Goal: Task Accomplishment & Management: Use online tool/utility

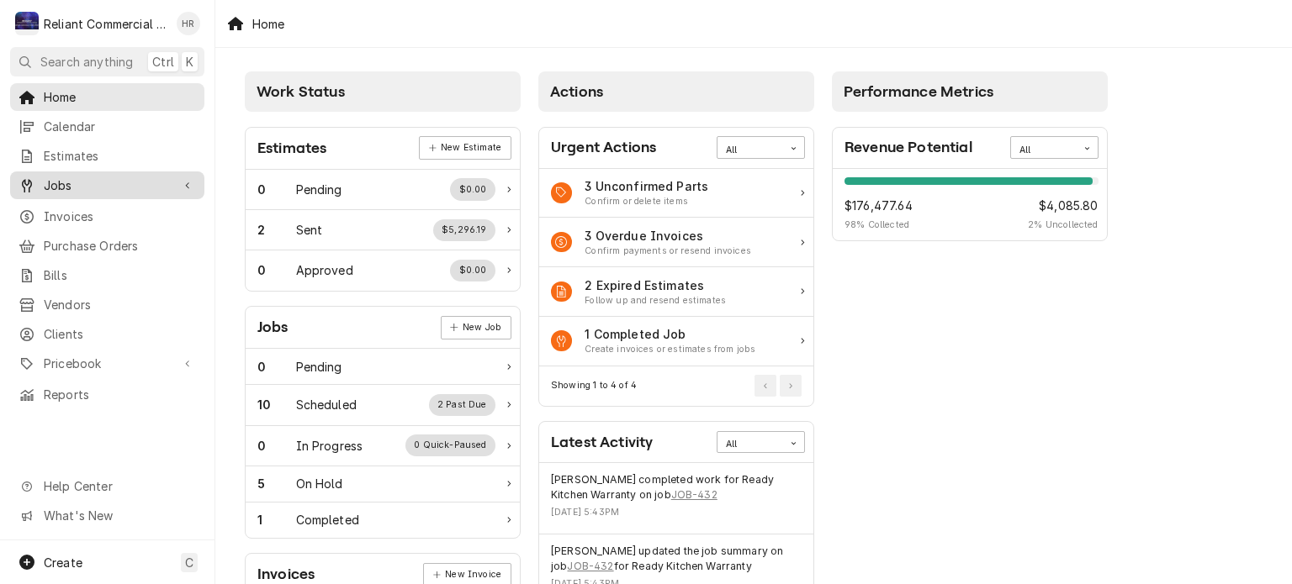
click at [44, 177] on span "Jobs" at bounding box center [107, 186] width 127 height 18
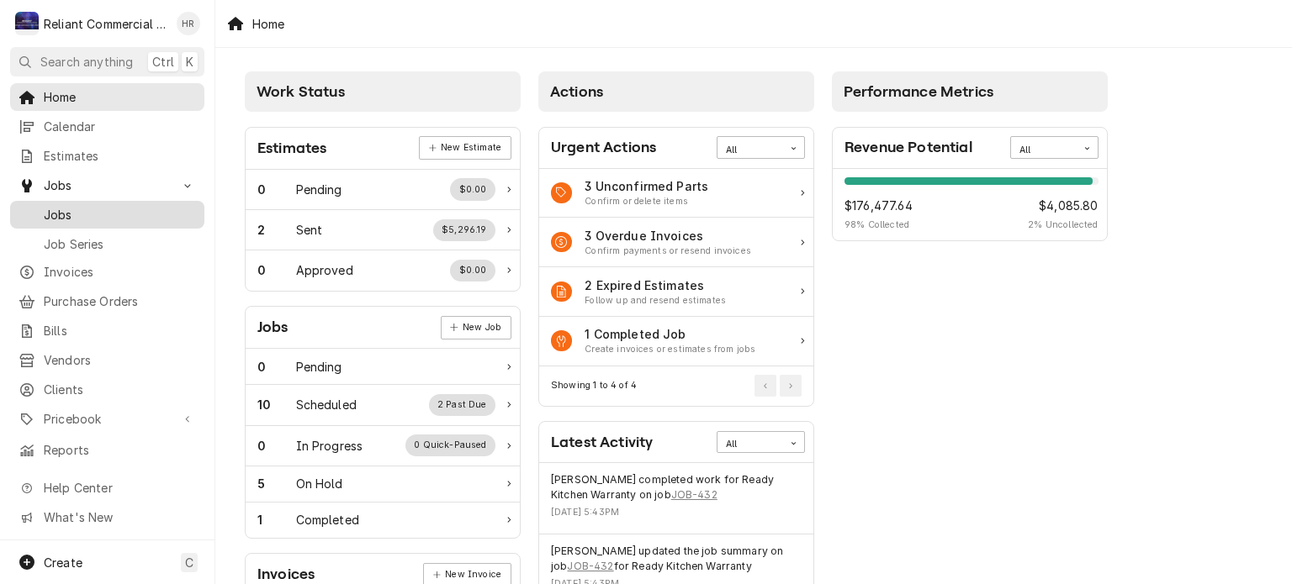
click at [60, 208] on span "Jobs" at bounding box center [120, 215] width 152 height 18
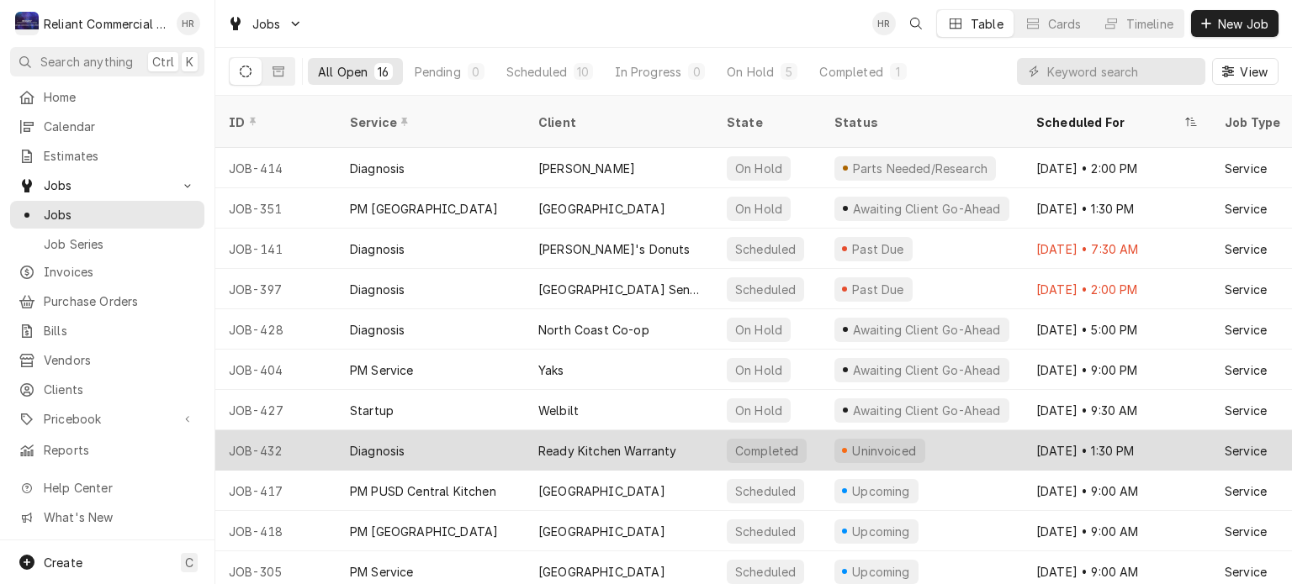
click at [613, 442] on div "Ready Kitchen Warranty" at bounding box center [607, 451] width 139 height 18
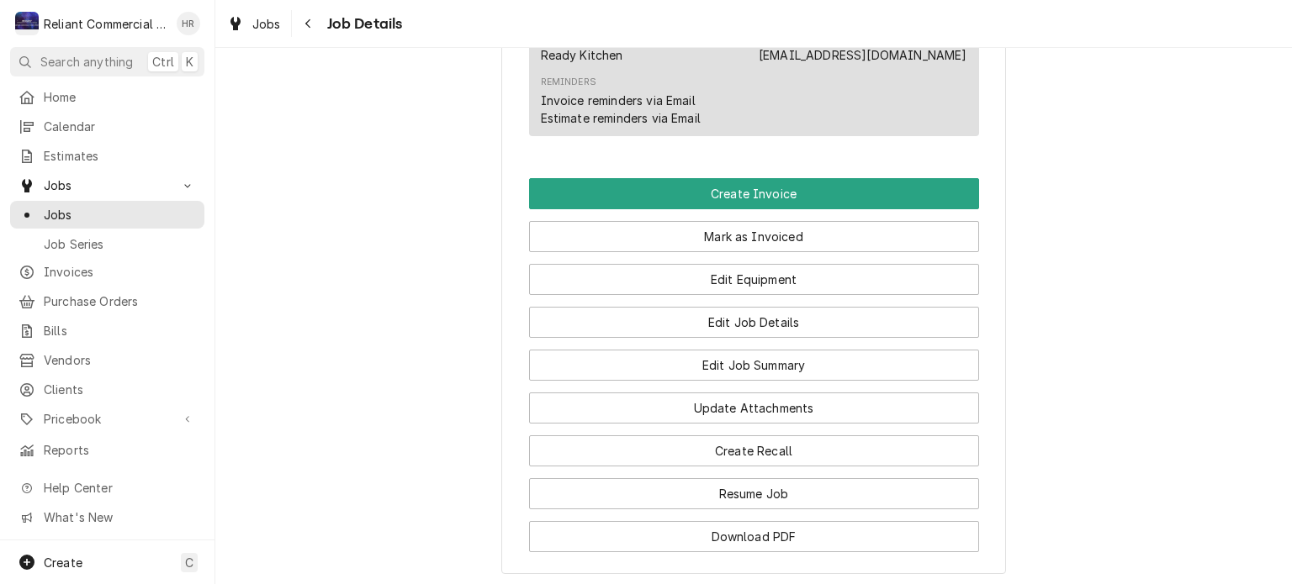
scroll to position [1063, 0]
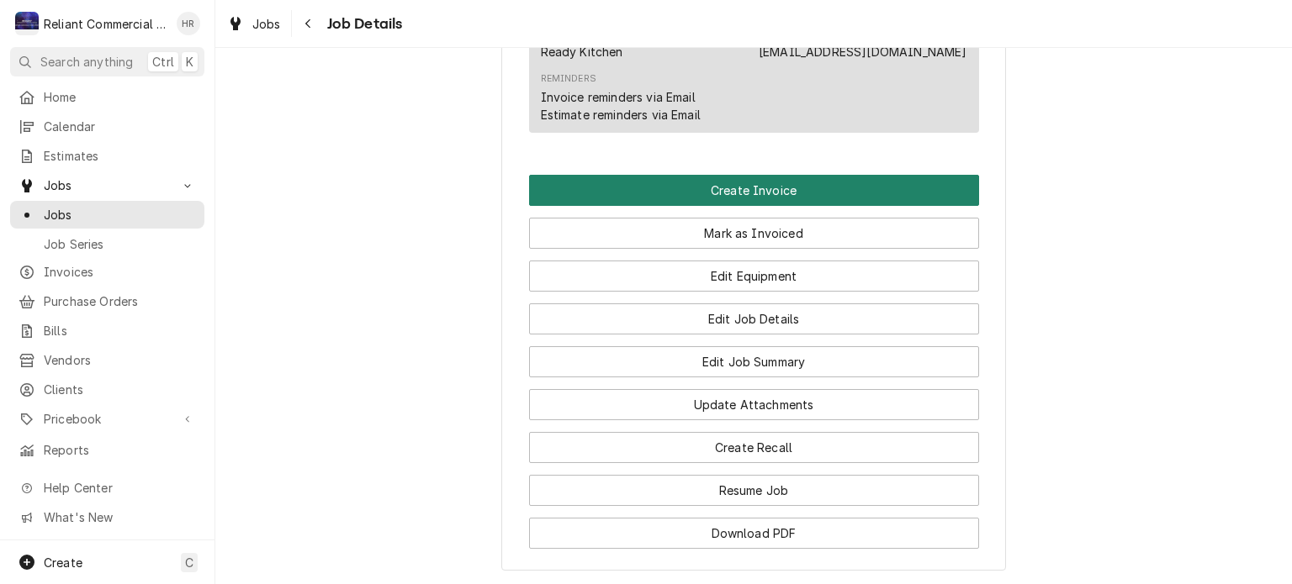
click at [763, 206] on button "Create Invoice" at bounding box center [754, 190] width 450 height 31
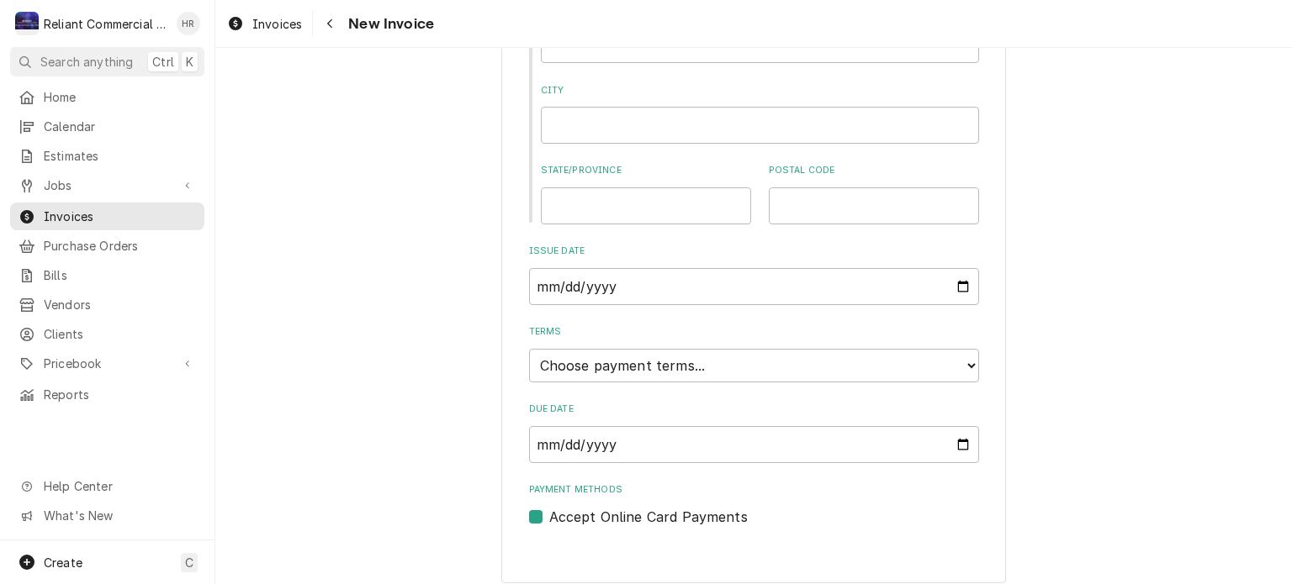
scroll to position [824, 0]
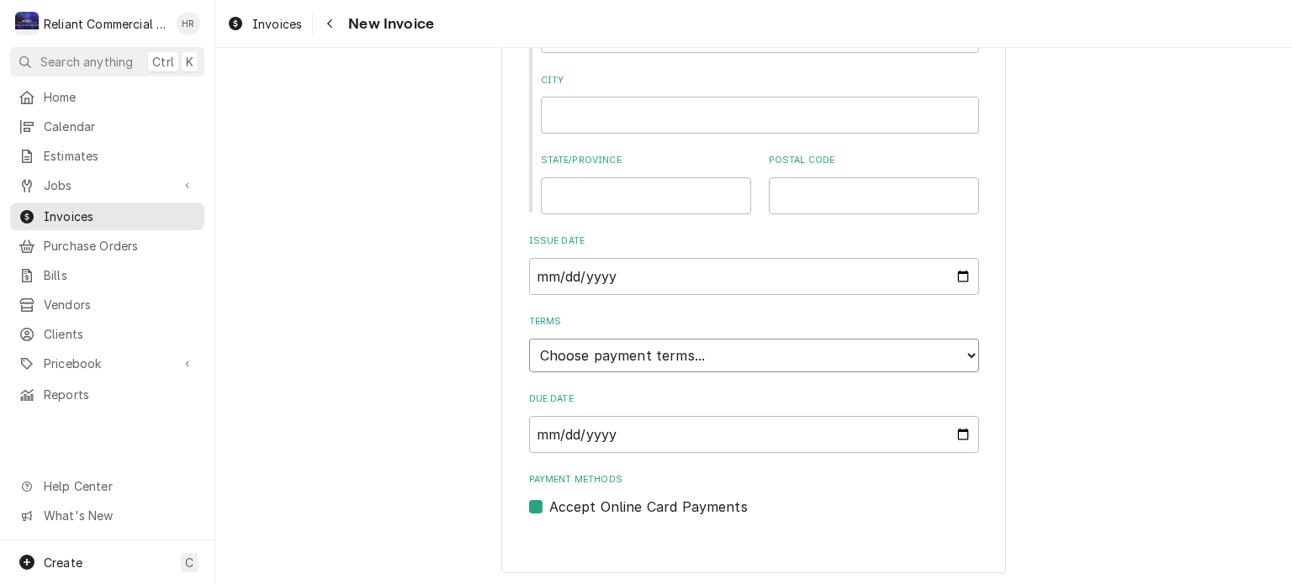
click at [963, 352] on select "Choose payment terms... Same Day Net 7 Net 14 Net 21 Net 30 Net 45 Net 60 Net 90" at bounding box center [754, 356] width 450 height 34
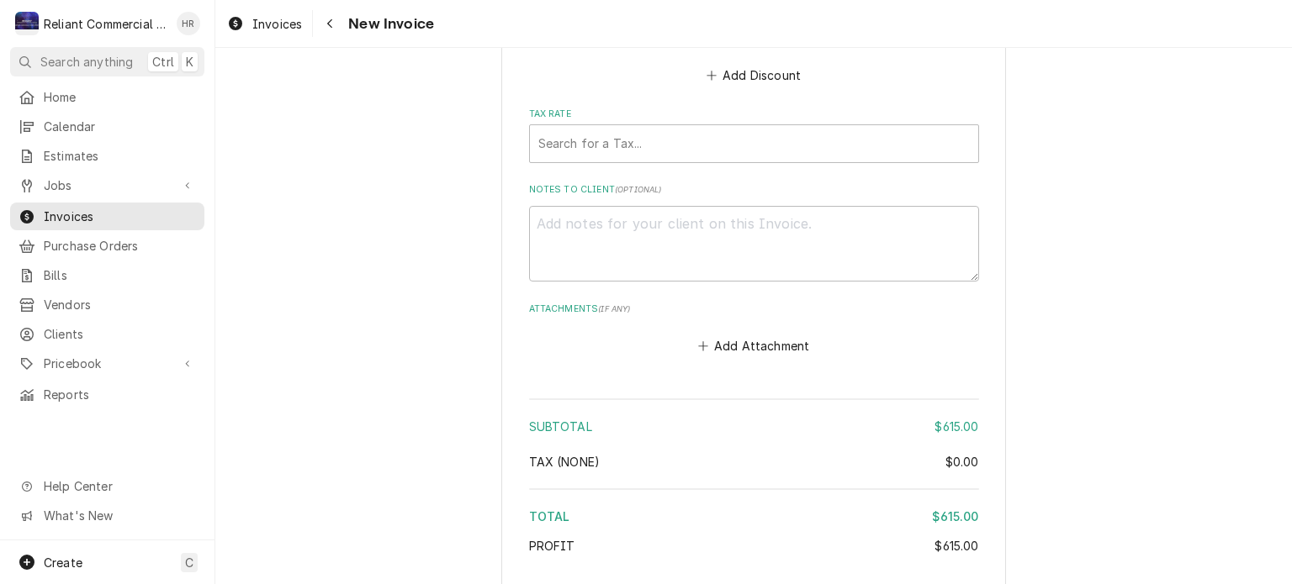
scroll to position [2373, 0]
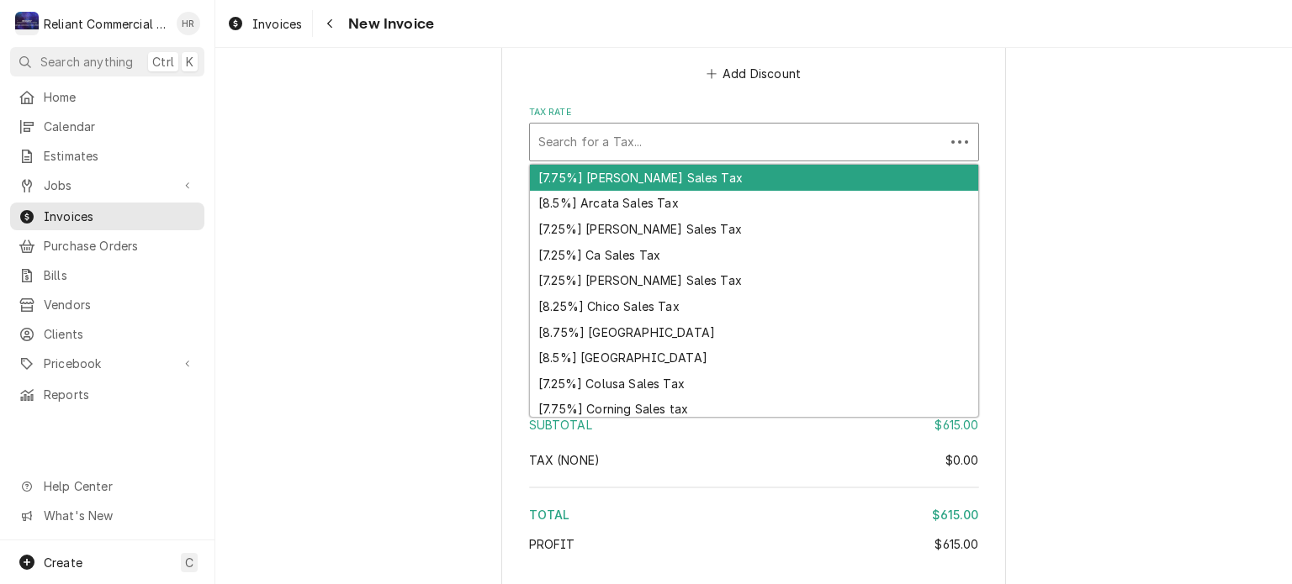
click at [681, 135] on div "Tax Rate" at bounding box center [737, 142] width 398 height 30
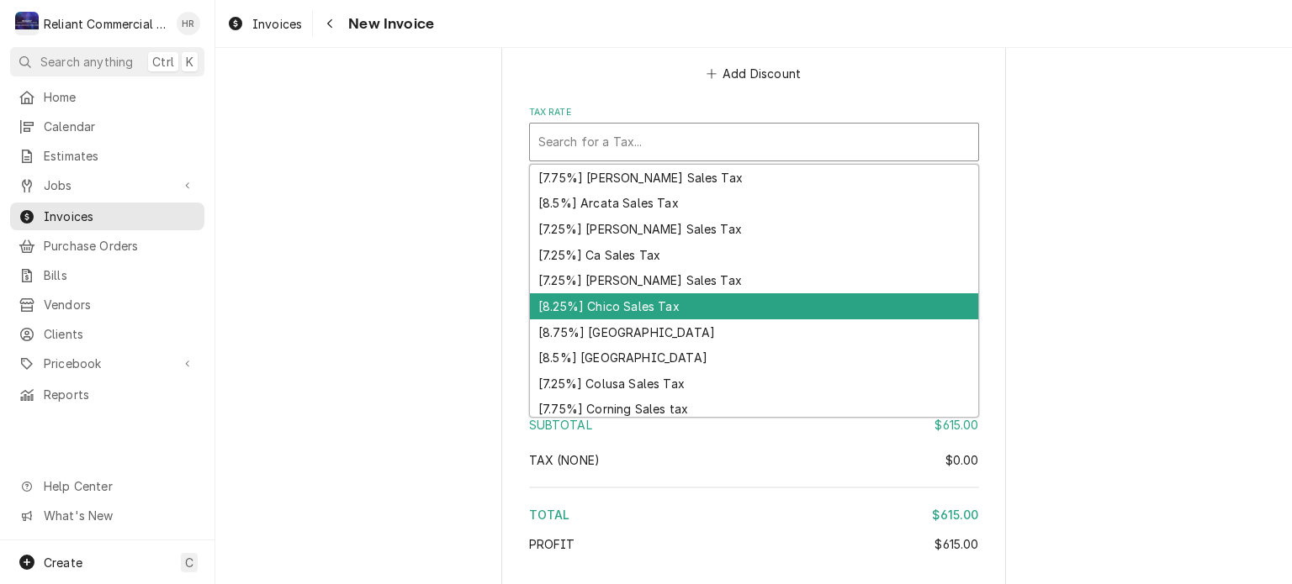
click at [619, 305] on div "[8.25%] Chico Sales Tax" at bounding box center [754, 306] width 448 height 26
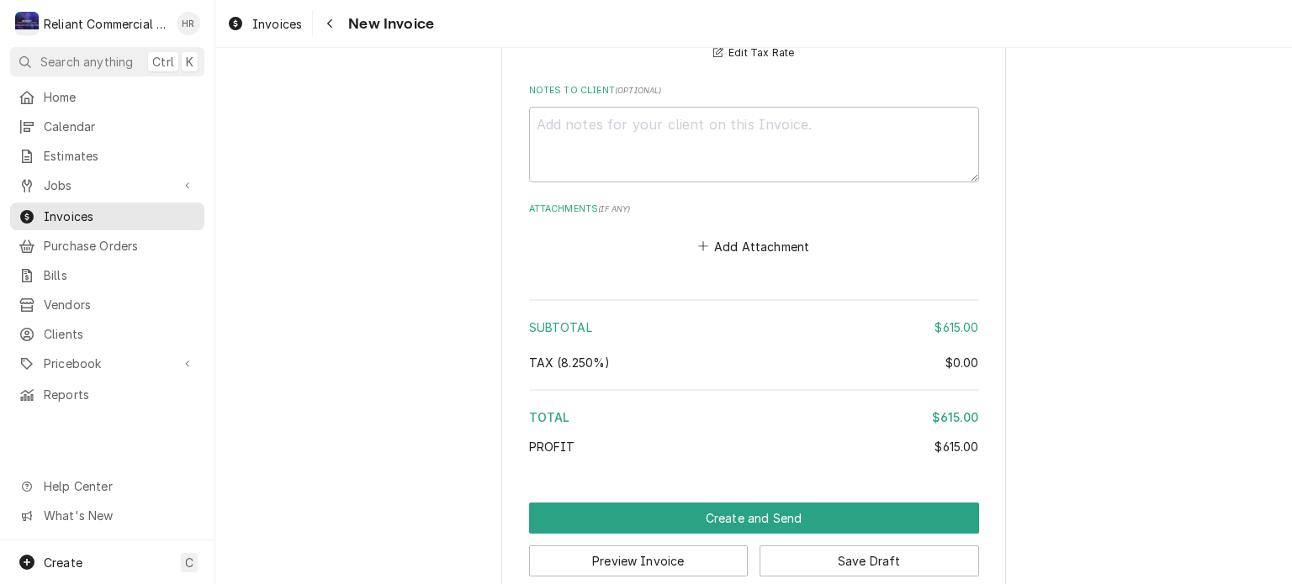
scroll to position [2522, 0]
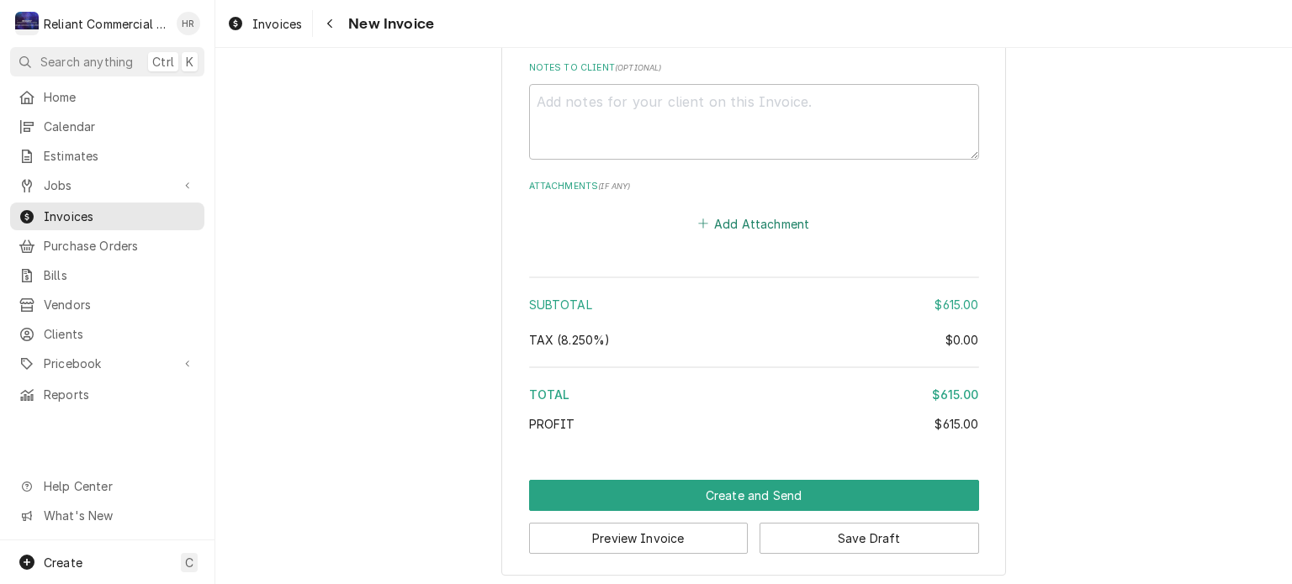
click at [737, 216] on button "Add Attachment" at bounding box center [754, 224] width 118 height 24
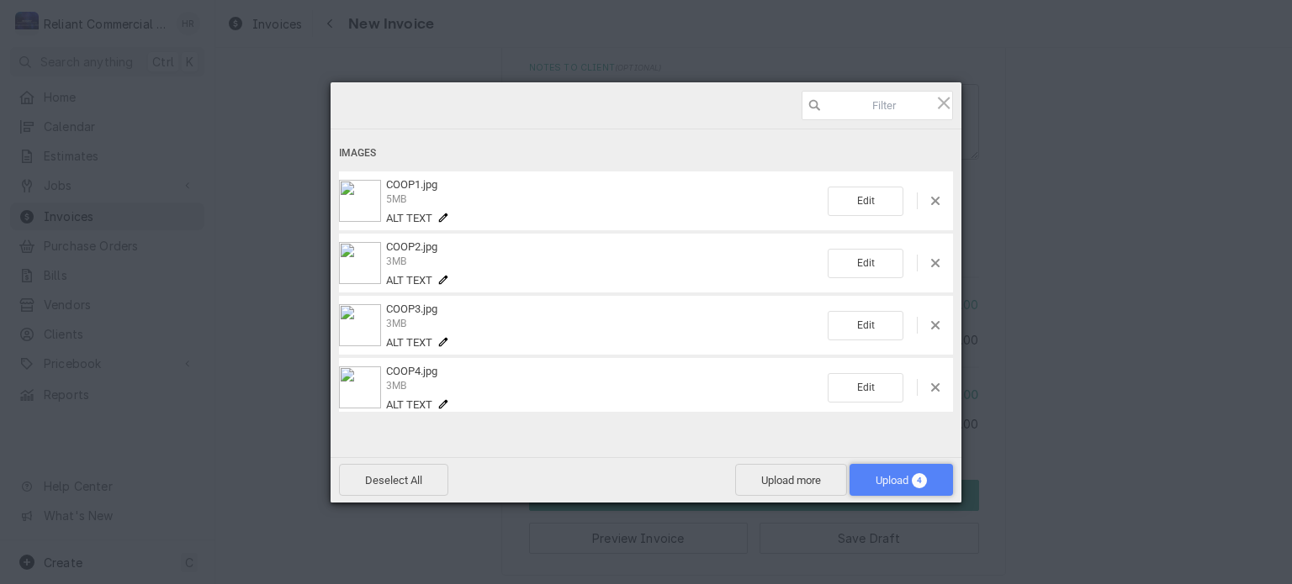
click at [888, 473] on span "Upload 4" at bounding box center [900, 480] width 103 height 32
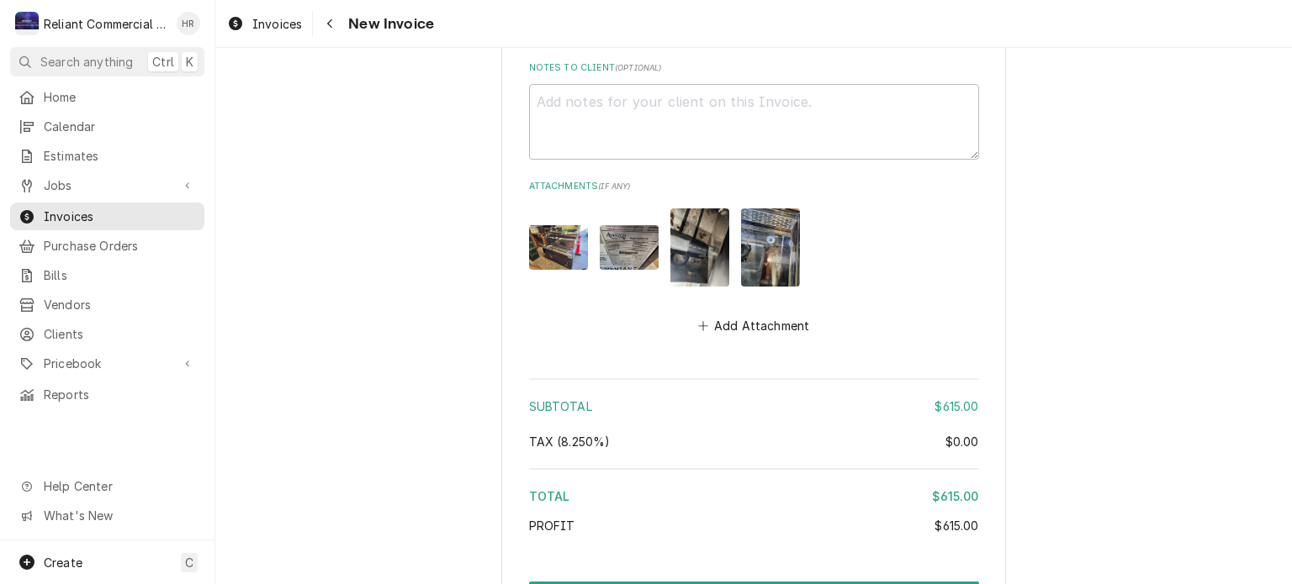
scroll to position [2623, 0]
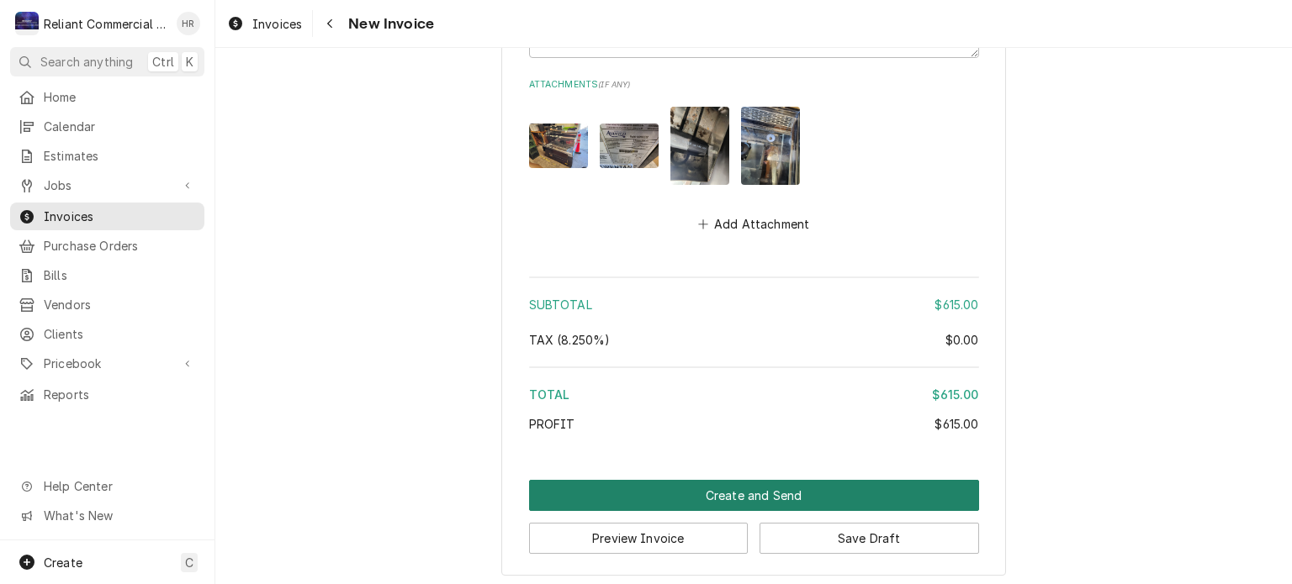
click at [800, 487] on button "Create and Send" at bounding box center [754, 495] width 450 height 31
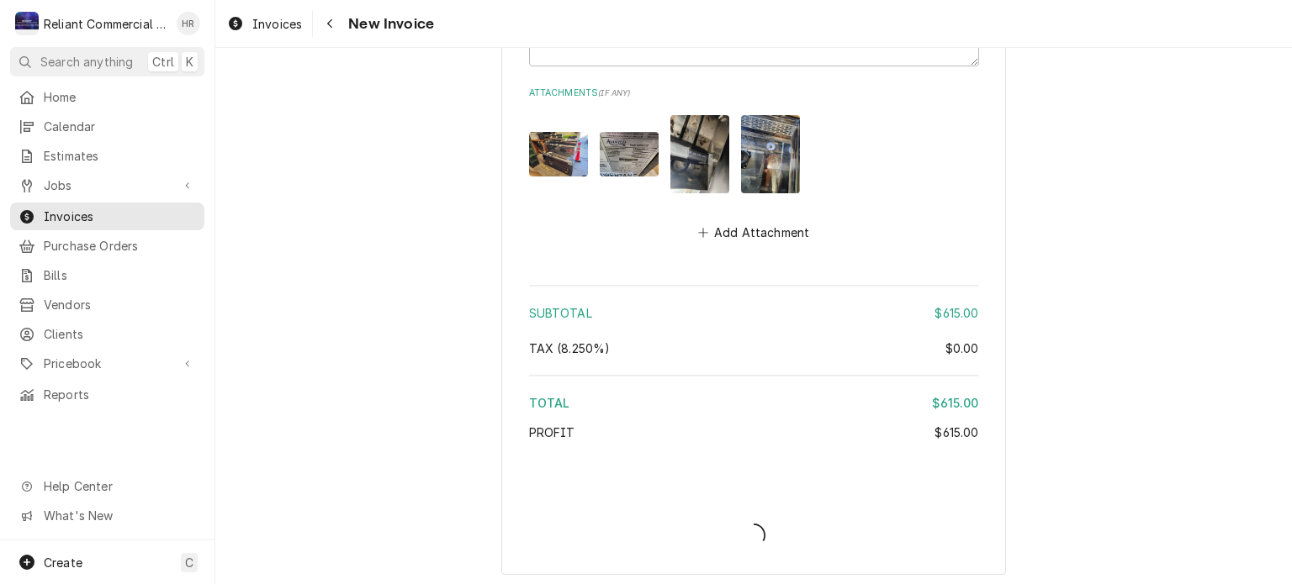
type textarea "x"
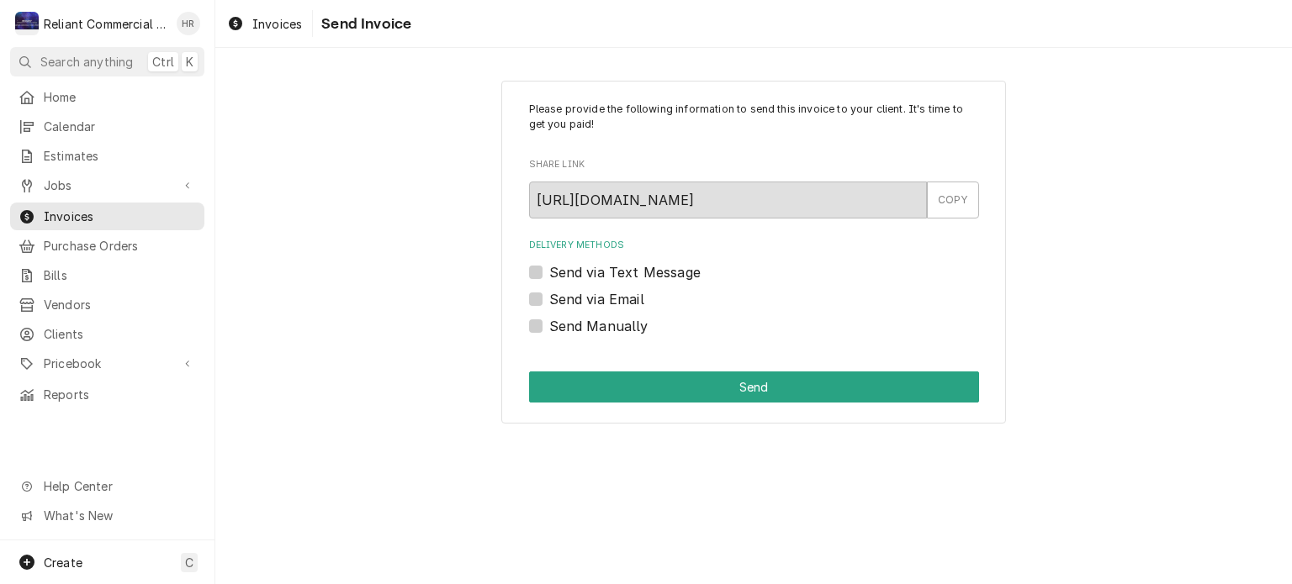
click at [549, 327] on label "Send Manually" at bounding box center [598, 326] width 99 height 20
click at [549, 327] on input "Send Manually" at bounding box center [774, 334] width 450 height 37
checkbox input "true"
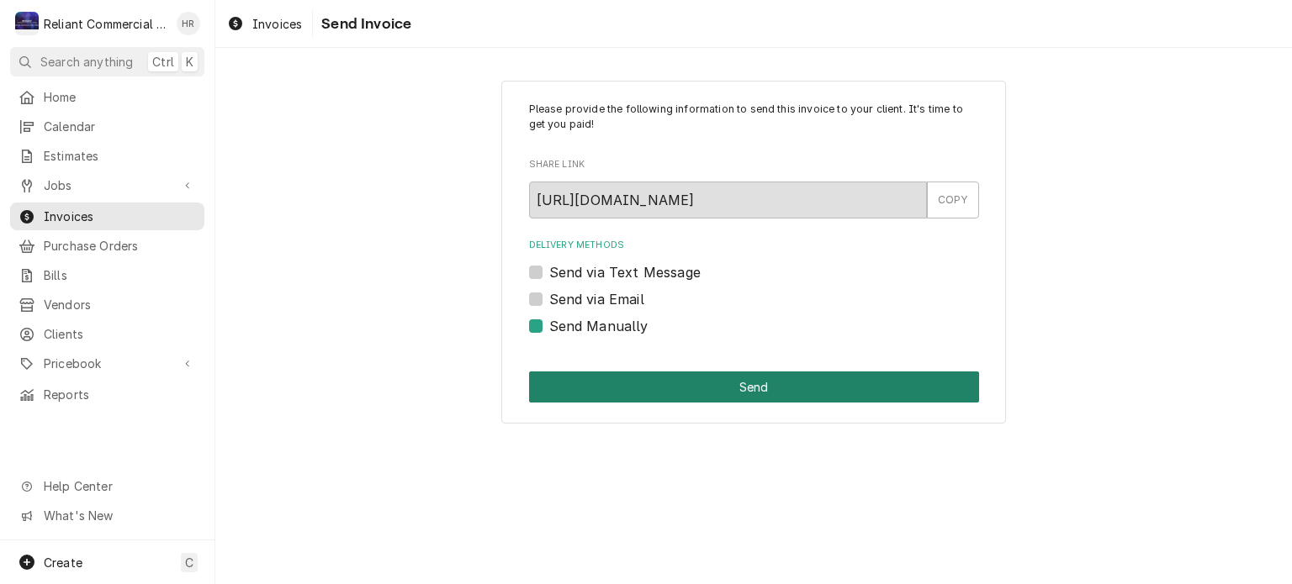
click at [768, 384] on button "Send" at bounding box center [754, 387] width 450 height 31
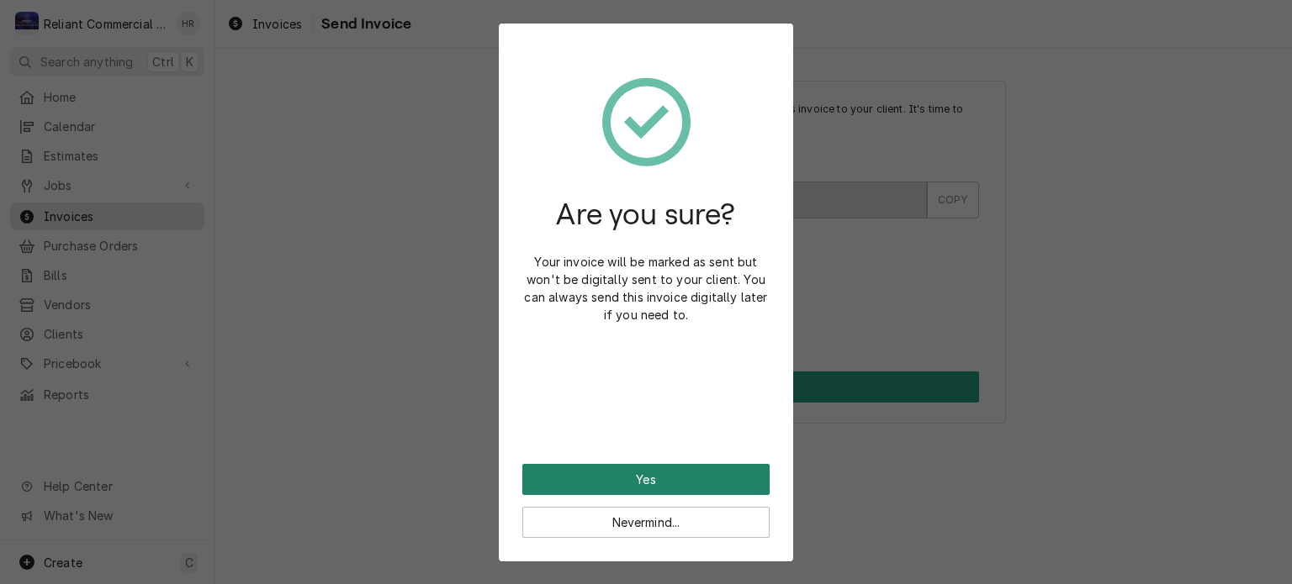
click at [647, 479] on button "Yes" at bounding box center [645, 479] width 247 height 31
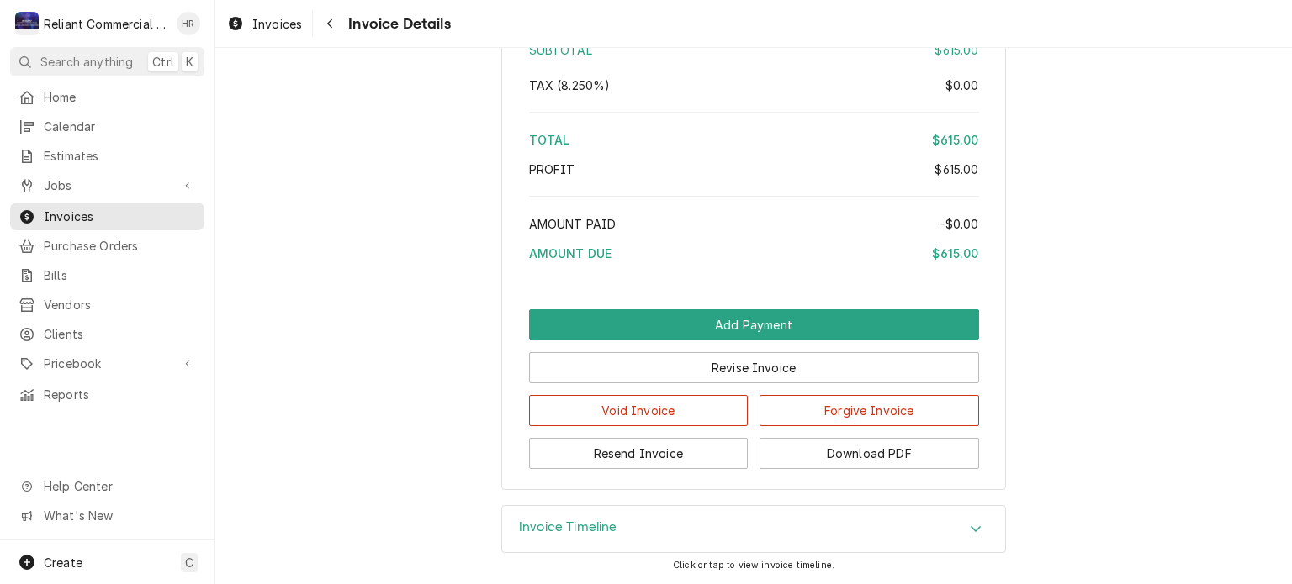
scroll to position [2162, 0]
click at [898, 449] on button "Download PDF" at bounding box center [868, 453] width 219 height 31
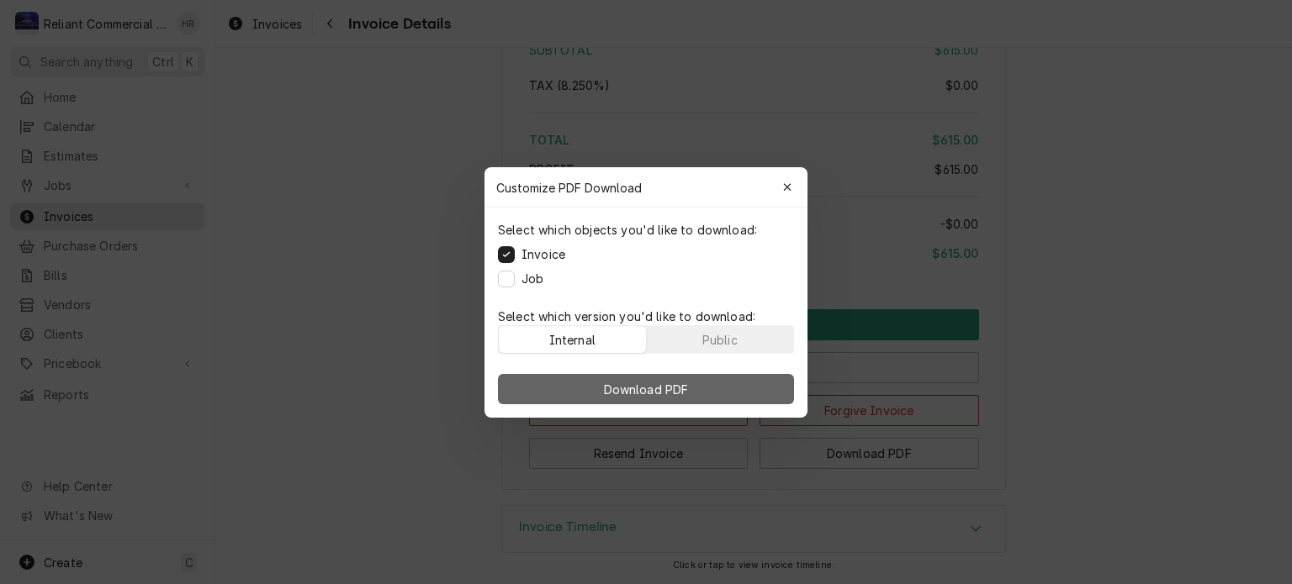
click at [669, 388] on span "Download PDF" at bounding box center [646, 389] width 92 height 18
